Goal: Transaction & Acquisition: Book appointment/travel/reservation

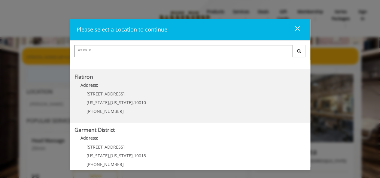
scroll to position [158, 0]
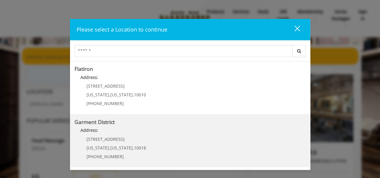
click at [134, 133] on District "Address:" at bounding box center [191, 132] width 232 height 10
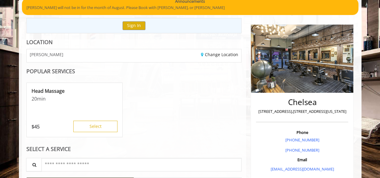
scroll to position [75, 0]
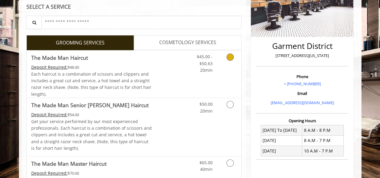
scroll to position [115, 0]
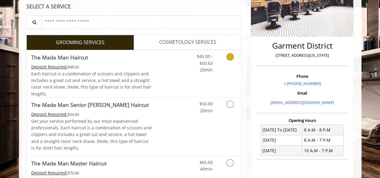
click at [129, 82] on span "Each haircut is a combination of scissors and clippers and includes a great cut…" at bounding box center [91, 84] width 120 height 26
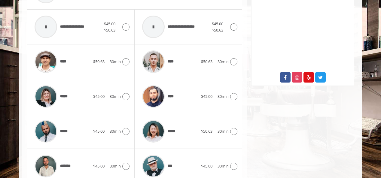
scroll to position [346, 0]
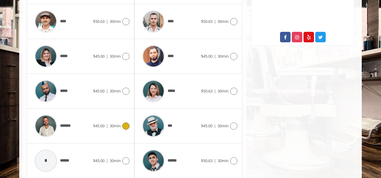
click at [86, 127] on div "*******" at bounding box center [63, 126] width 62 height 29
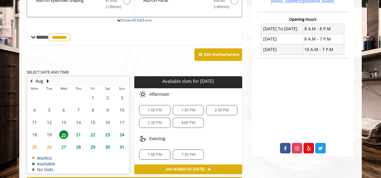
click at [77, 135] on span "21" at bounding box center [78, 135] width 9 height 9
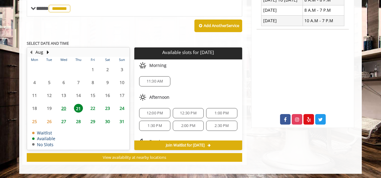
scroll to position [26, 0]
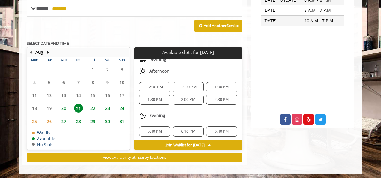
click at [91, 105] on span "22" at bounding box center [92, 108] width 9 height 9
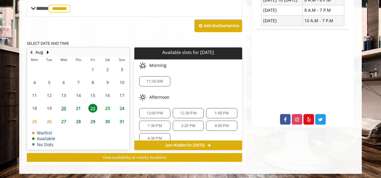
scroll to position [0, 0]
